Goal: Transaction & Acquisition: Complete application form

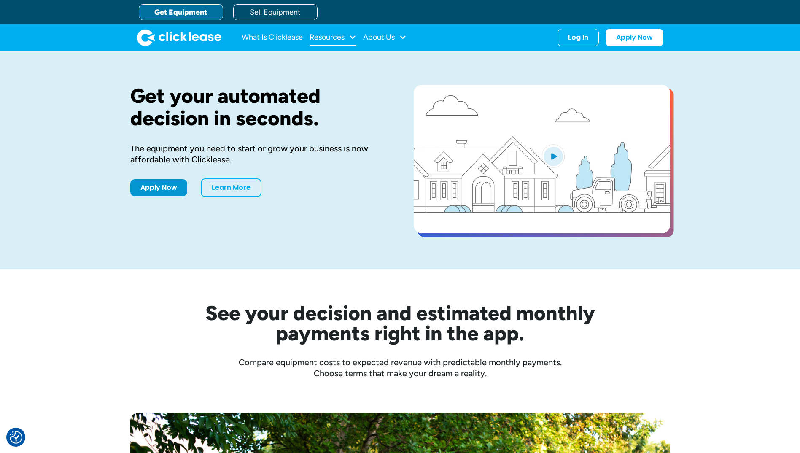
click at [355, 37] on div at bounding box center [353, 37] width 8 height 8
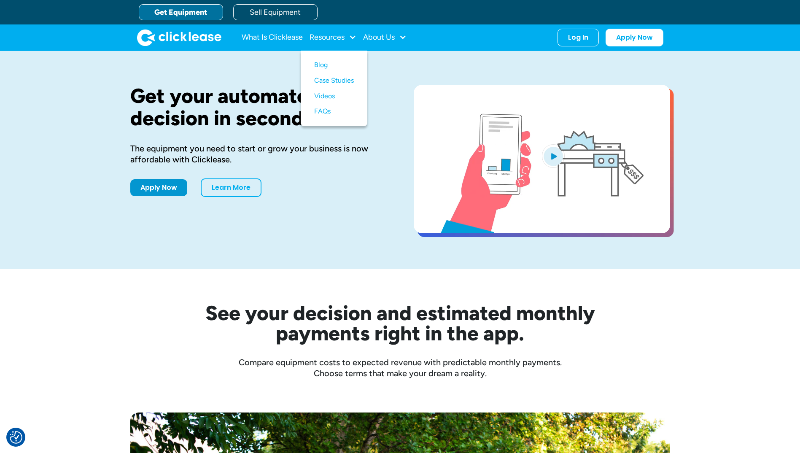
click at [475, 94] on video "open lightbox" at bounding box center [542, 159] width 256 height 148
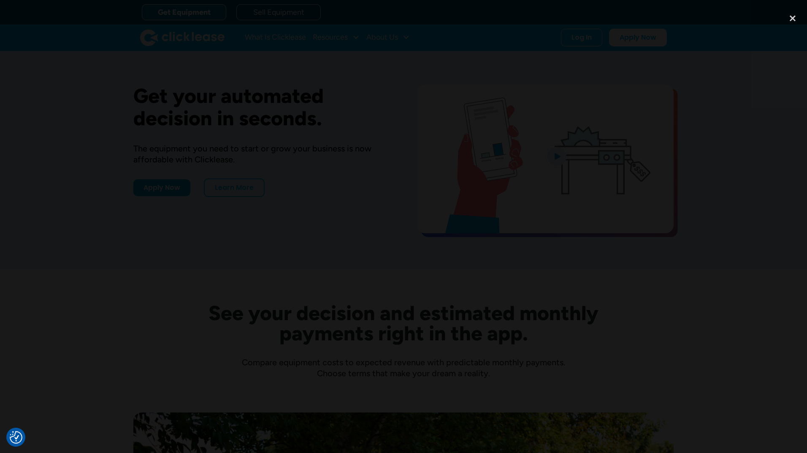
drag, startPoint x: 683, startPoint y: 158, endPoint x: 680, endPoint y: 155, distance: 4.8
click at [683, 158] on div at bounding box center [403, 226] width 807 height 435
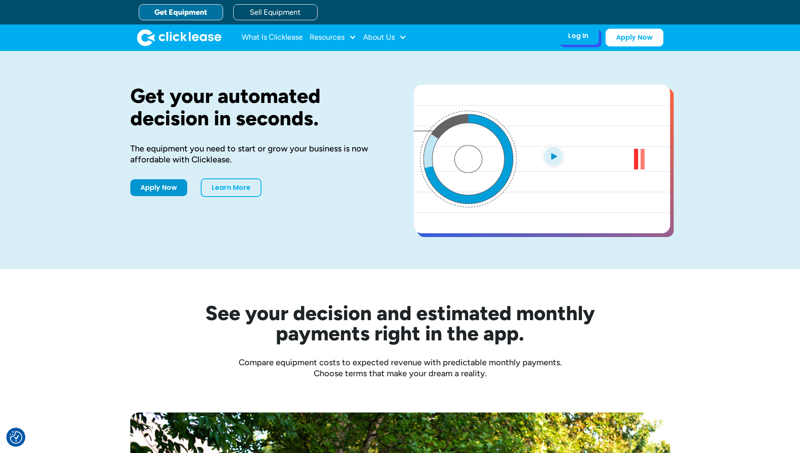
click at [564, 38] on div "Log In Account login I use Clicklease to get my equipment Partner Portal I offe…" at bounding box center [578, 36] width 41 height 18
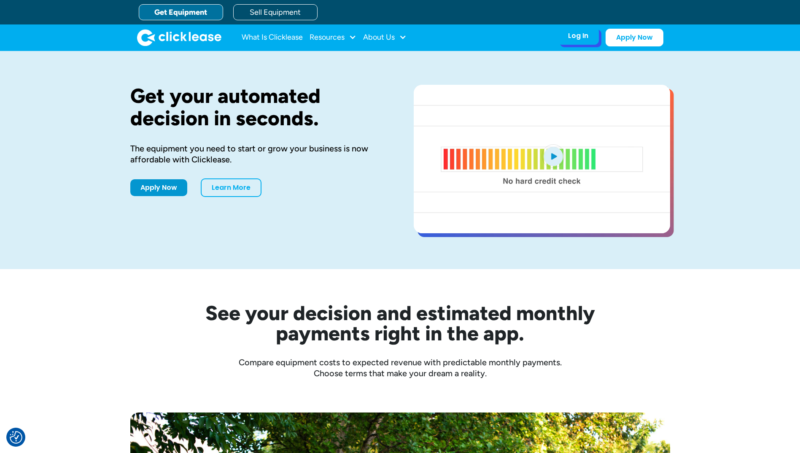
click at [581, 38] on div "Log In" at bounding box center [578, 36] width 20 height 8
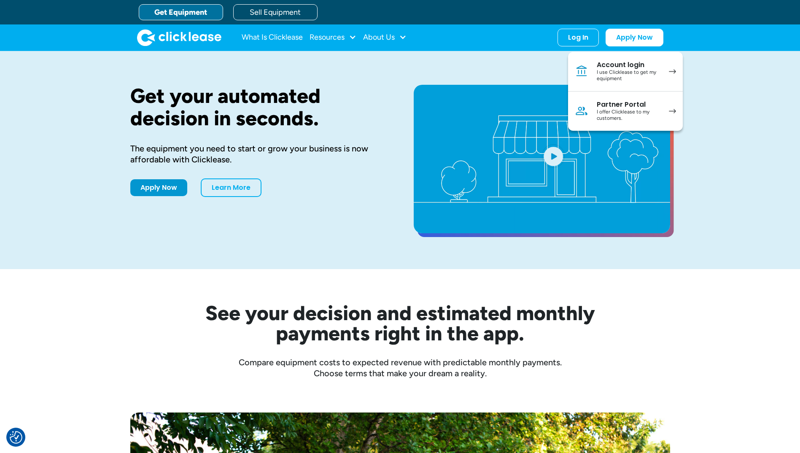
click at [330, 181] on div "Apply Now Learn More" at bounding box center [258, 187] width 256 height 19
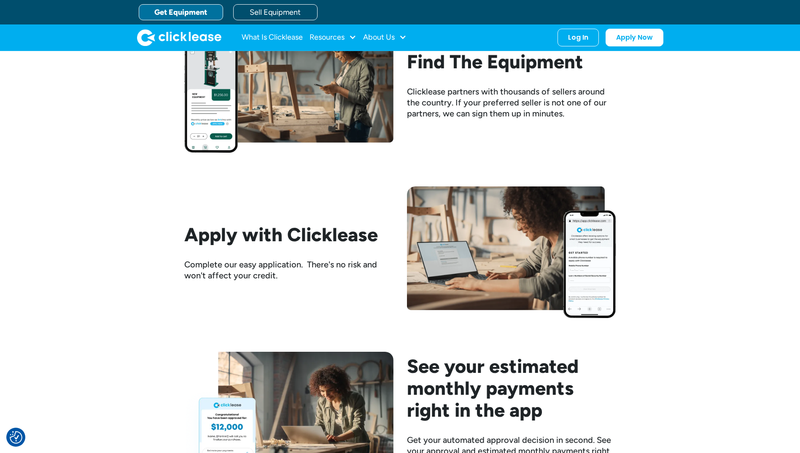
scroll to position [802, 0]
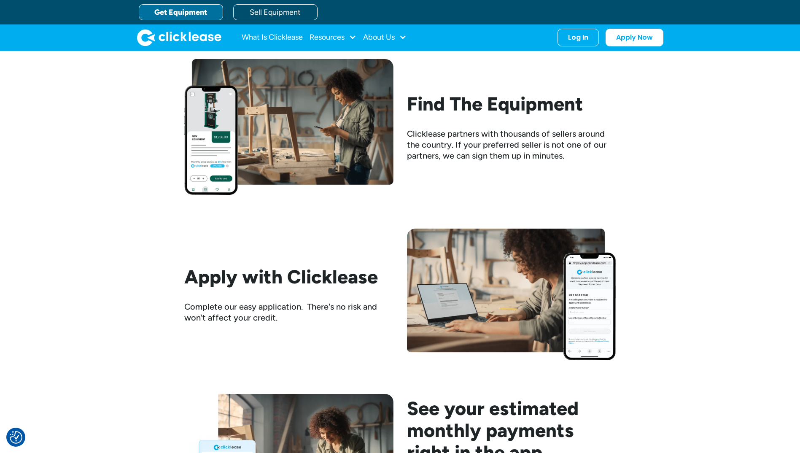
click at [199, 182] on img at bounding box center [288, 127] width 209 height 136
click at [221, 108] on img at bounding box center [288, 127] width 209 height 136
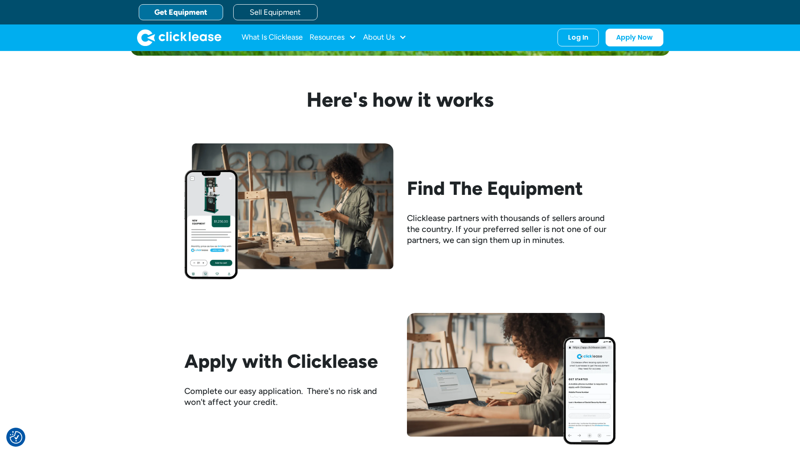
click at [466, 170] on div "Find The Equipment Clicklease partners with thousands of sellers around the cou…" at bounding box center [400, 211] width 432 height 136
click at [514, 206] on div "Find The Equipment Clicklease partners with thousands of sellers around the cou…" at bounding box center [511, 211] width 209 height 68
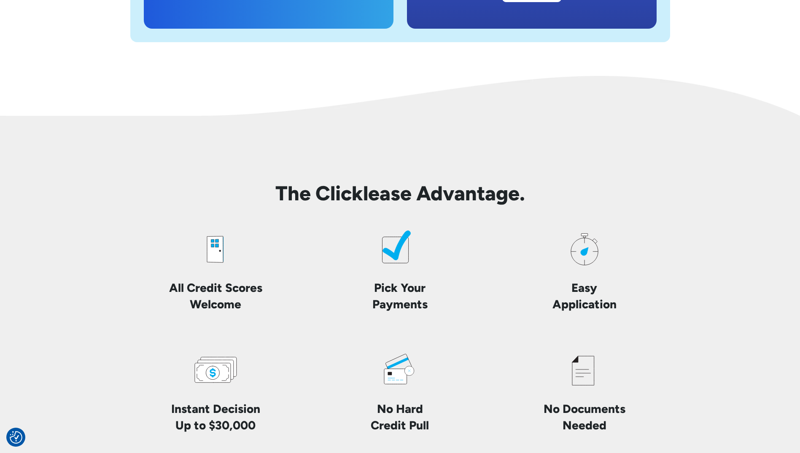
scroll to position [1856, 0]
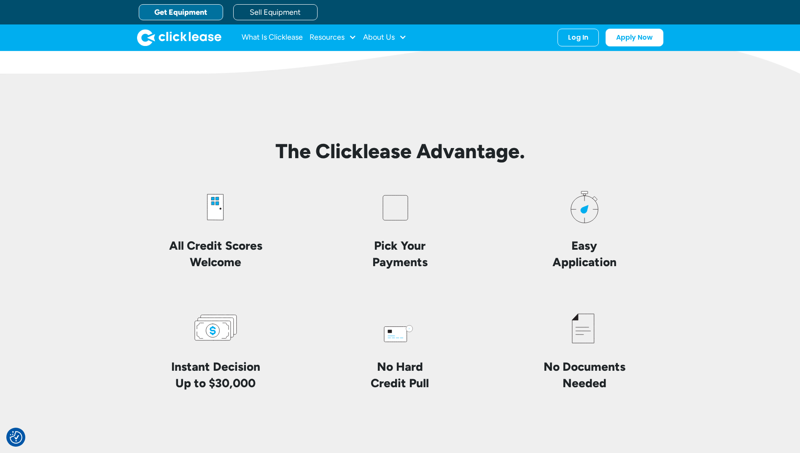
click at [387, 250] on h4 "Pick Your Payments" at bounding box center [399, 254] width 55 height 33
click at [399, 204] on g at bounding box center [520, 124] width 274 height 194
drag, startPoint x: 218, startPoint y: 219, endPoint x: 209, endPoint y: 227, distance: 11.9
click at [216, 220] on icon at bounding box center [213, 207] width 16 height 32
click at [208, 228] on icon at bounding box center [215, 207] width 47 height 47
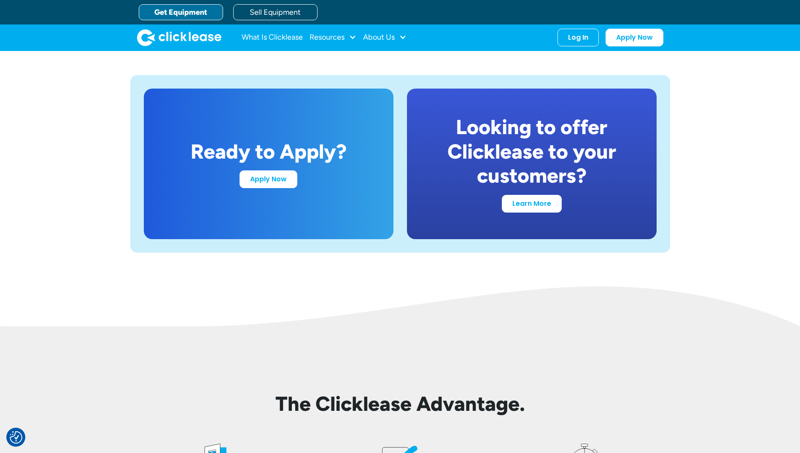
scroll to position [1561, 0]
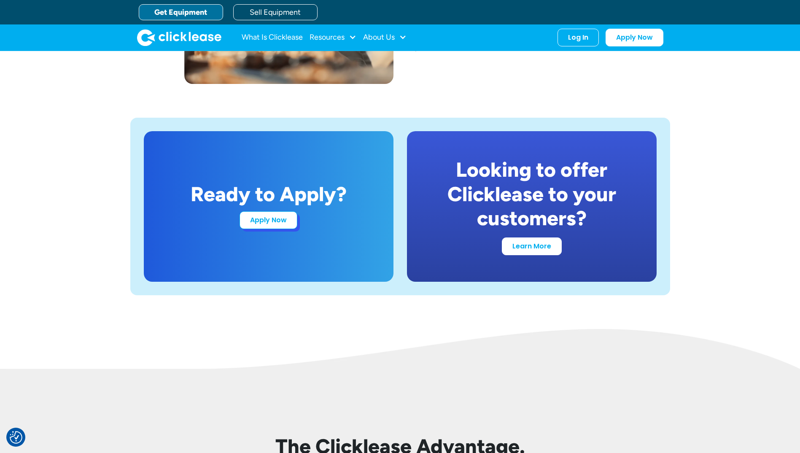
click at [267, 221] on link "Apply Now" at bounding box center [269, 220] width 58 height 18
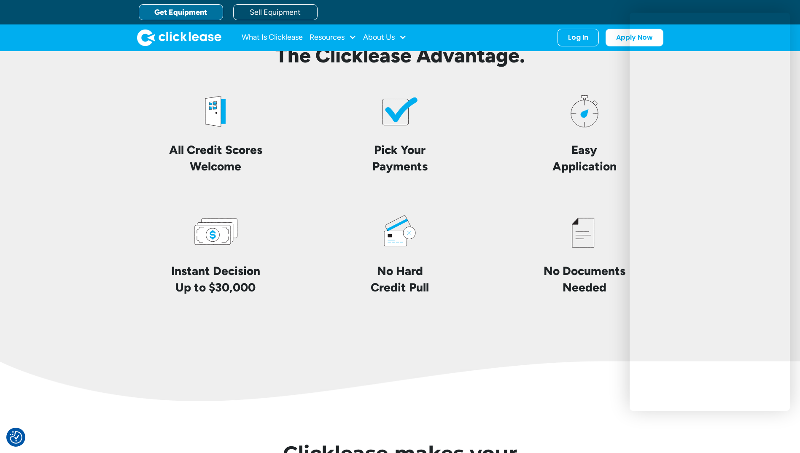
scroll to position [1928, 0]
